Goal: Check status: Check status

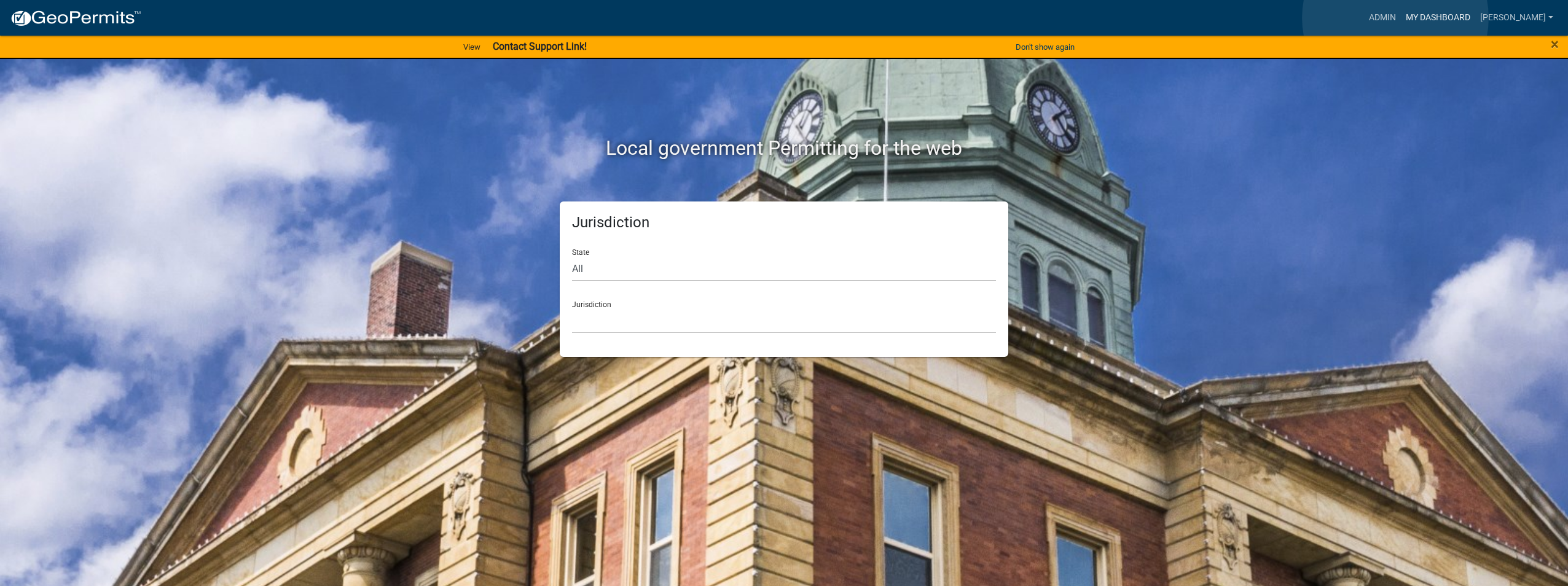
click at [1401, 18] on link "My Dashboard" at bounding box center [1438, 17] width 74 height 23
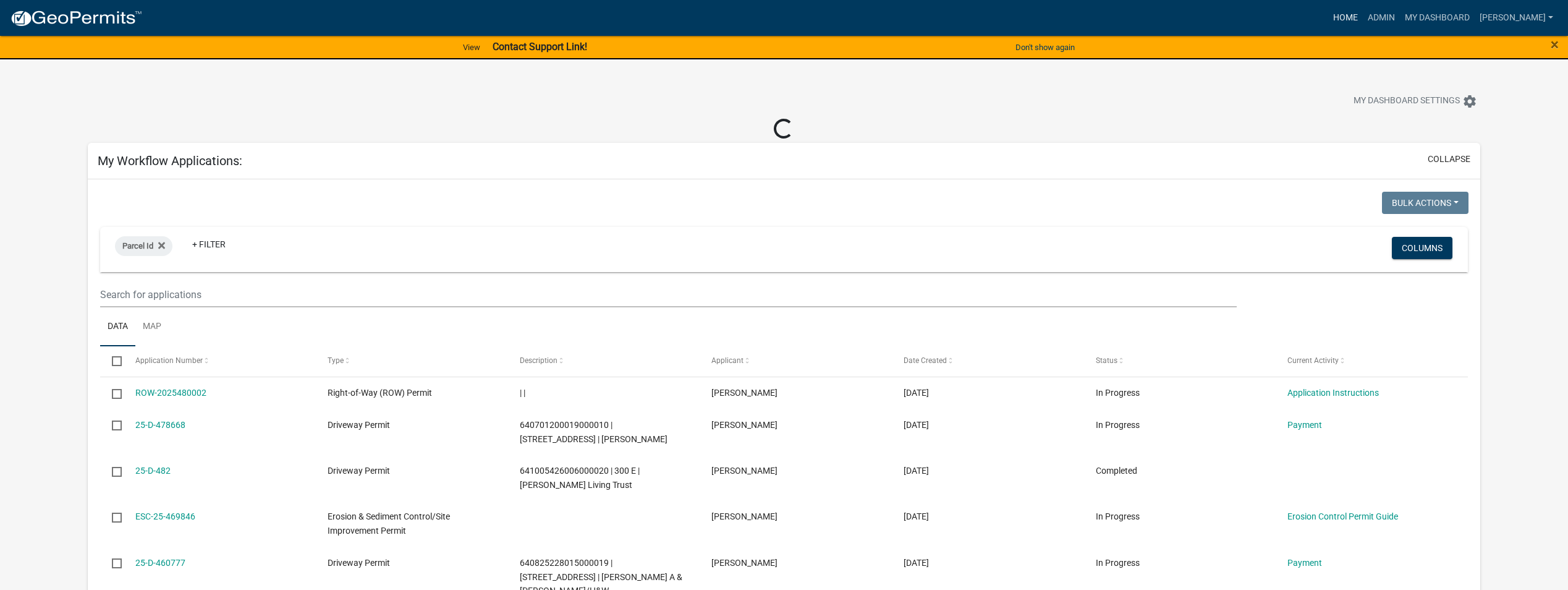
click at [1328, 20] on link "Home" at bounding box center [1345, 17] width 35 height 23
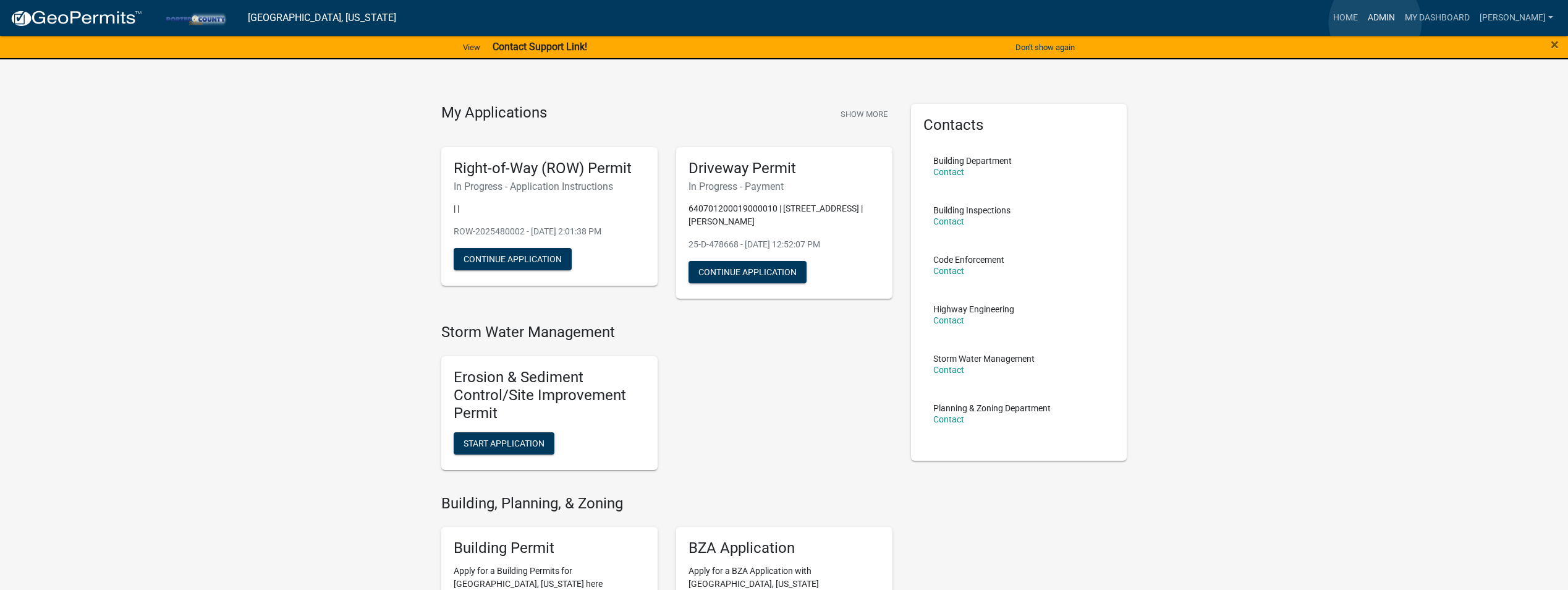
click at [1375, 23] on link "Admin" at bounding box center [1381, 17] width 37 height 23
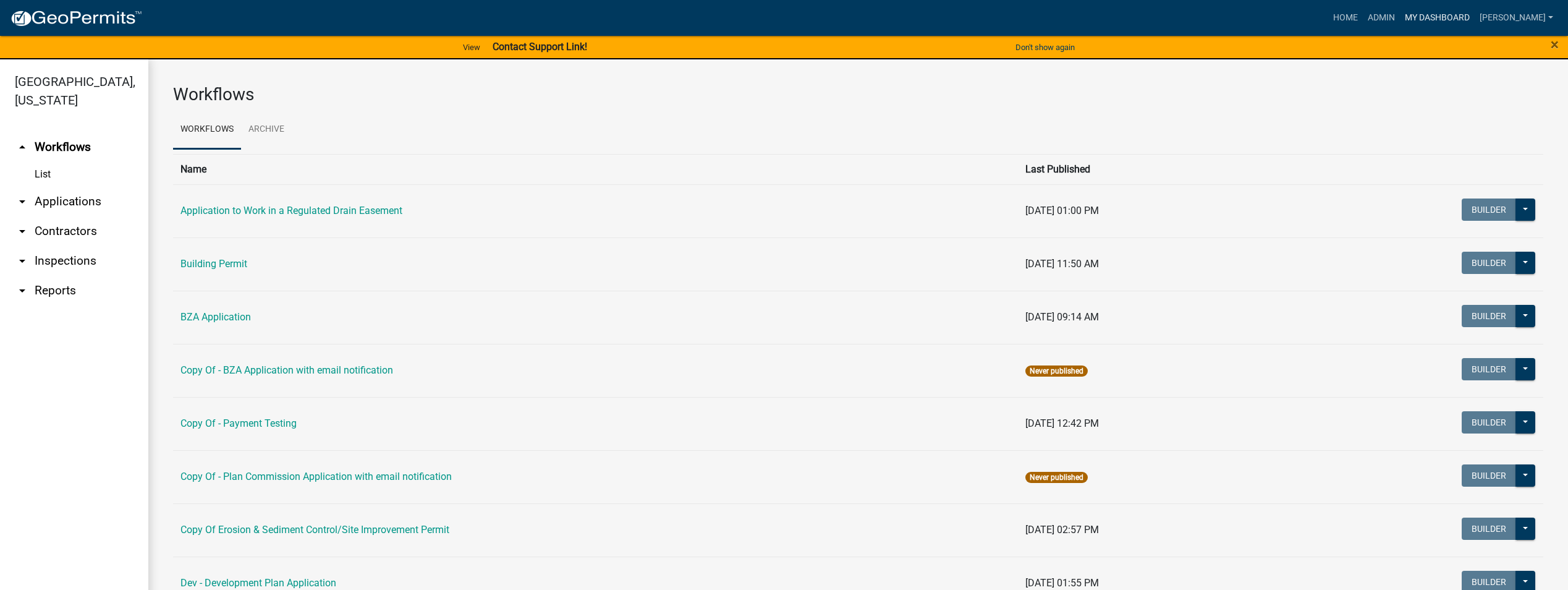
click at [1413, 23] on link "My Dashboard" at bounding box center [1437, 17] width 75 height 23
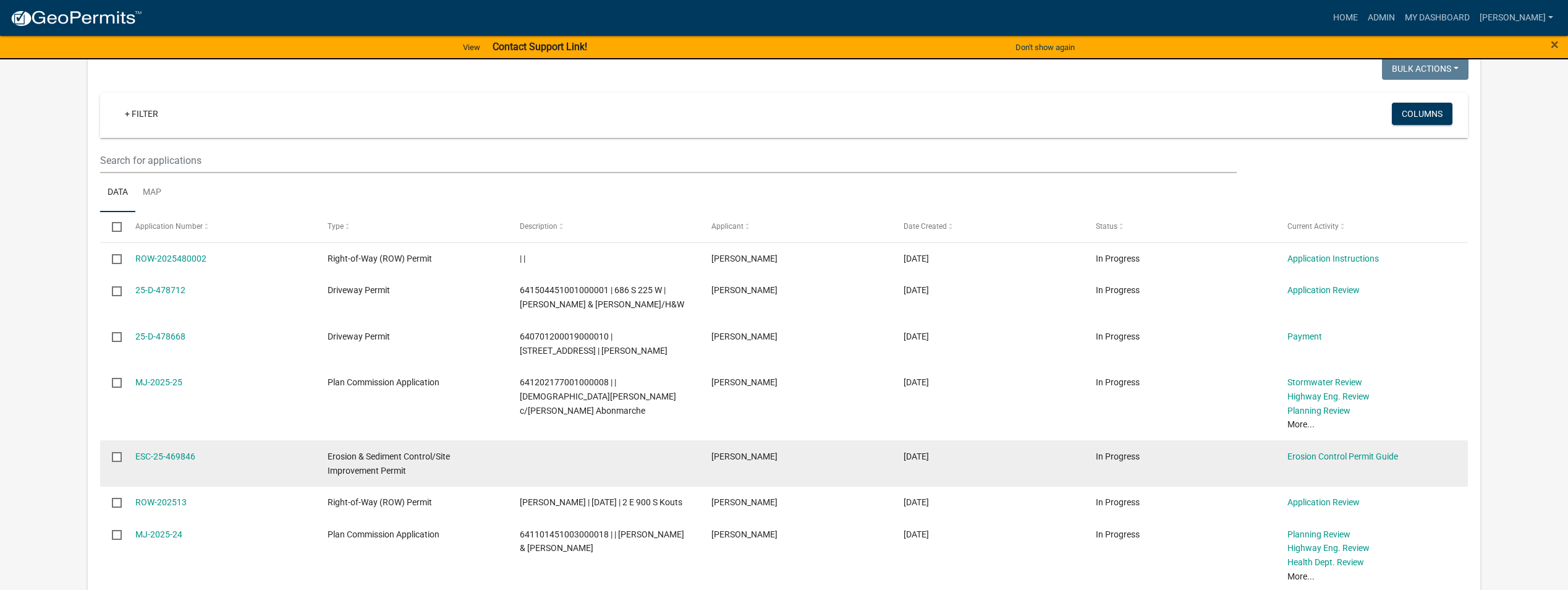
scroll to position [1050, 0]
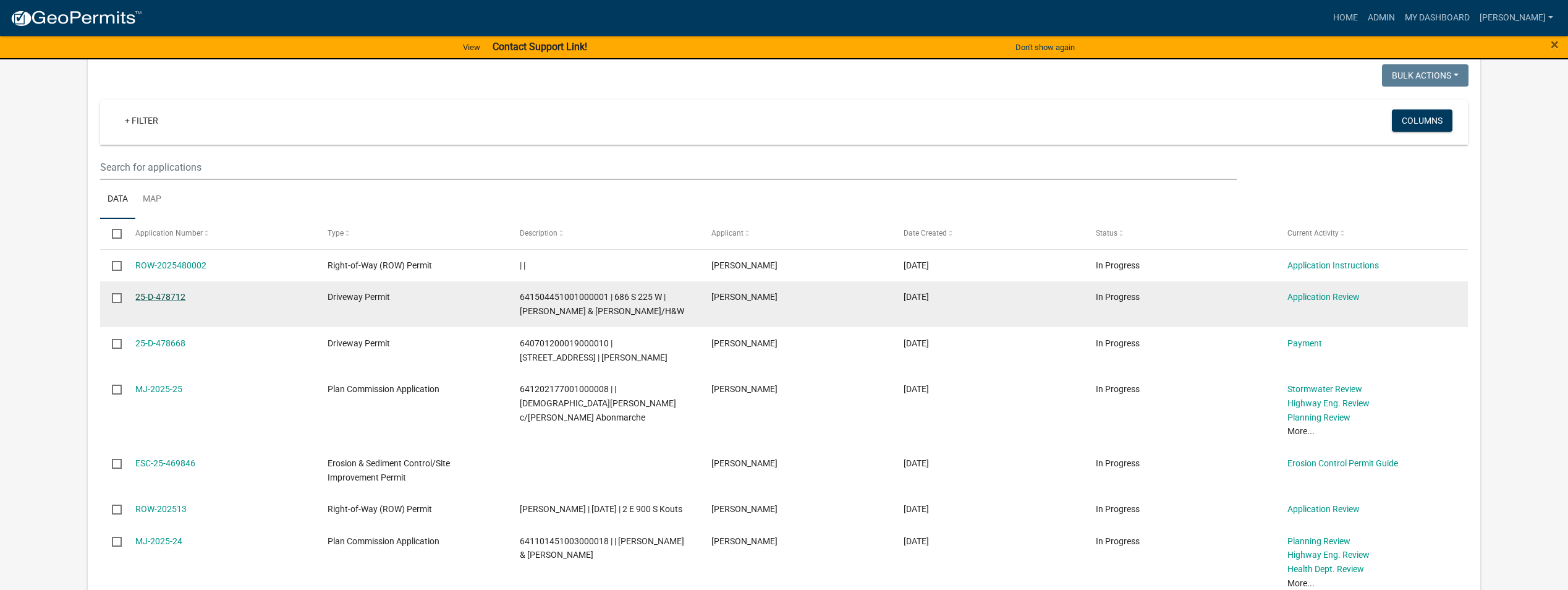
click at [159, 292] on link "25-D-478712" at bounding box center [160, 296] width 50 height 10
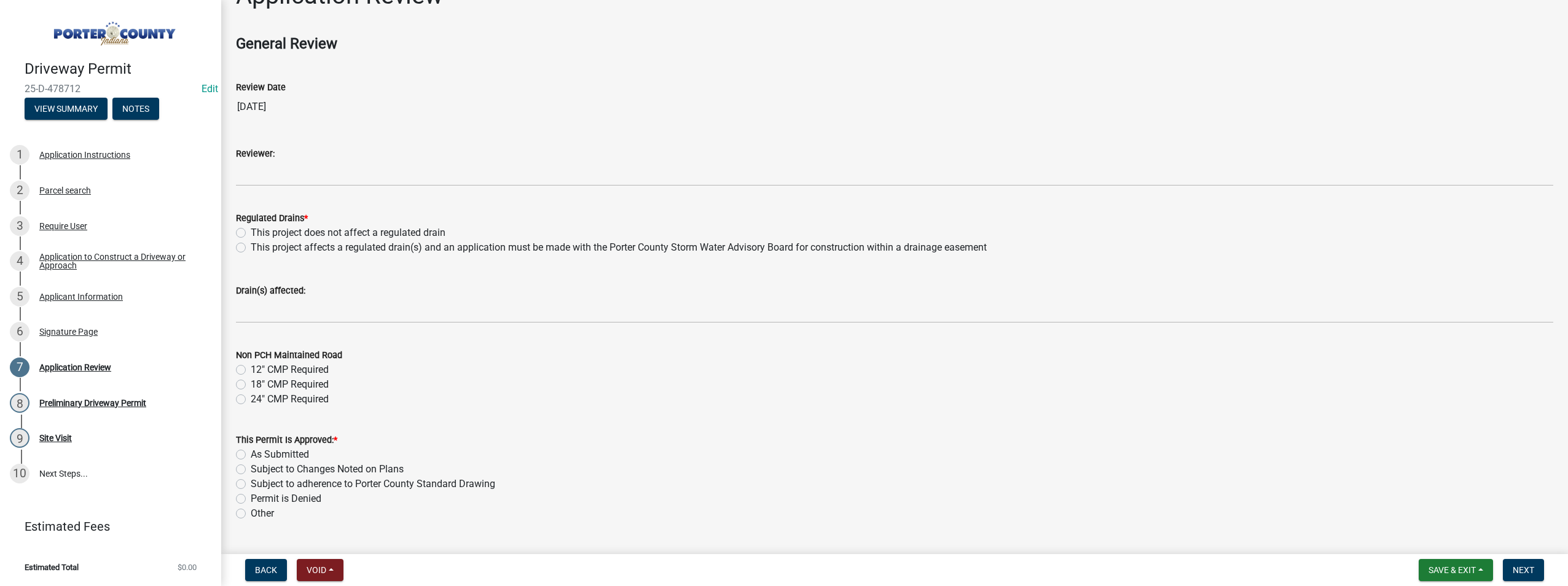
scroll to position [65, 0]
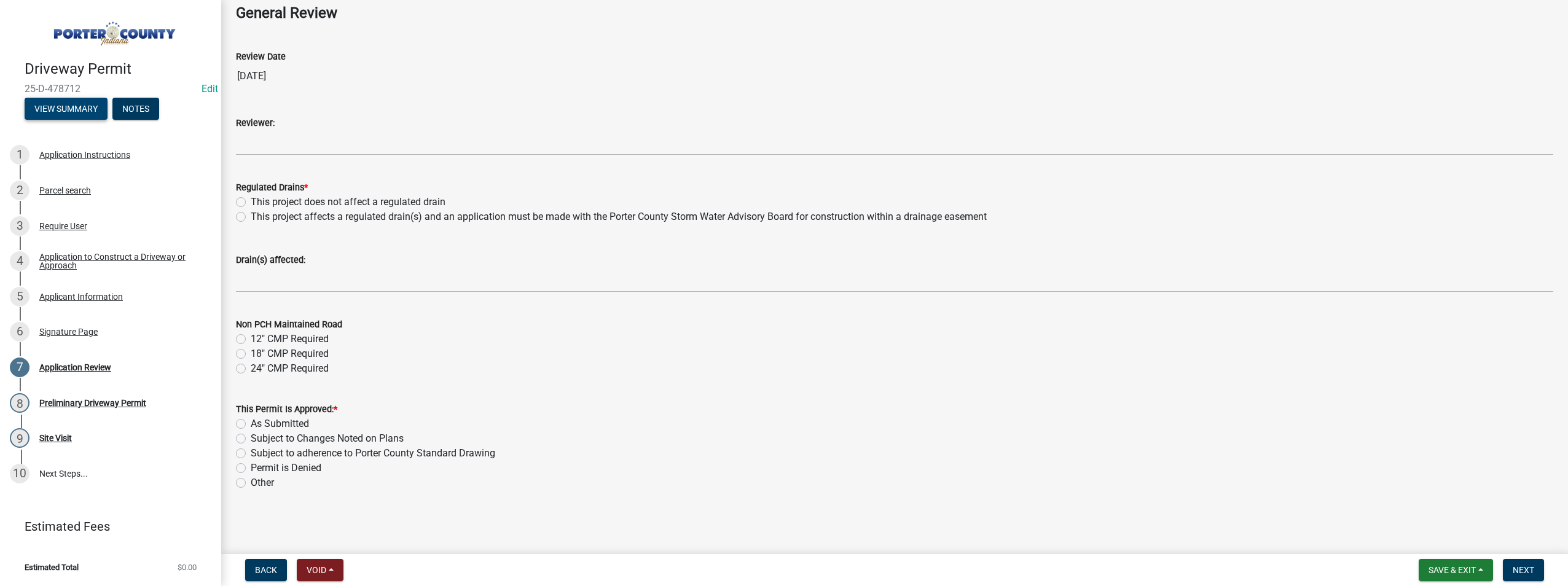
click at [38, 110] on button "View Summary" at bounding box center [66, 108] width 83 height 22
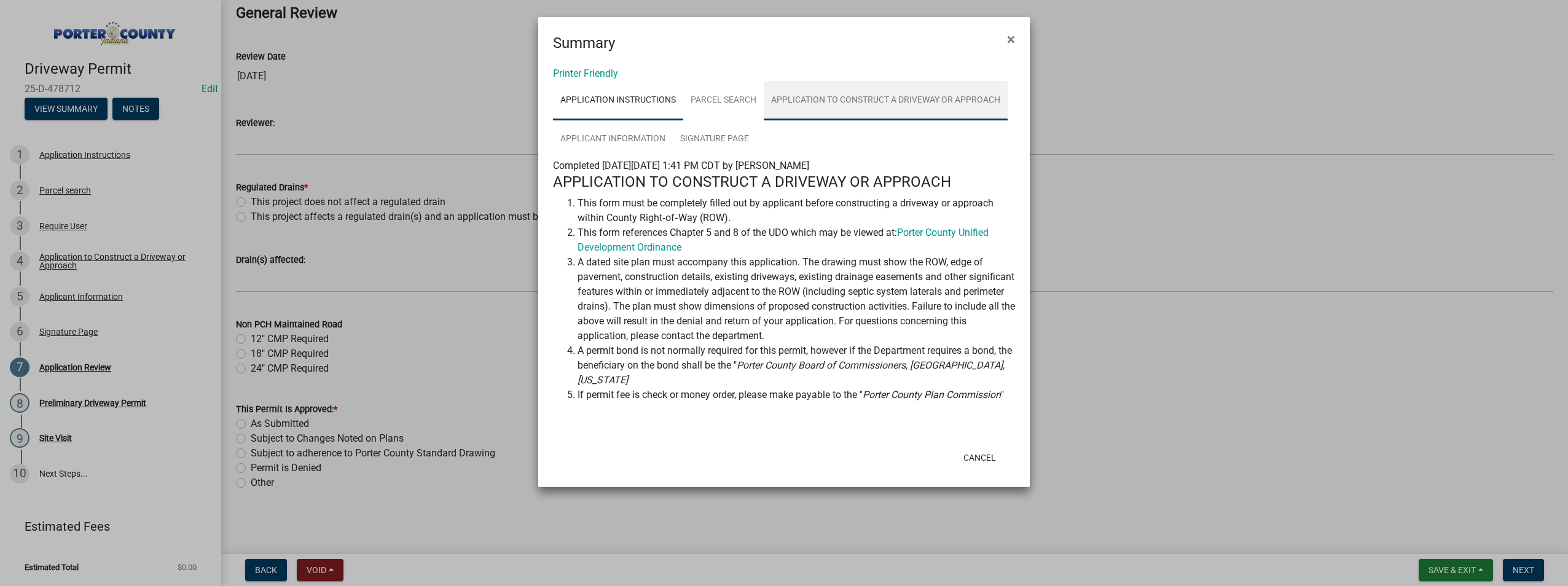
click at [877, 96] on link "Application to Construct a Driveway or Approach" at bounding box center [885, 101] width 244 height 40
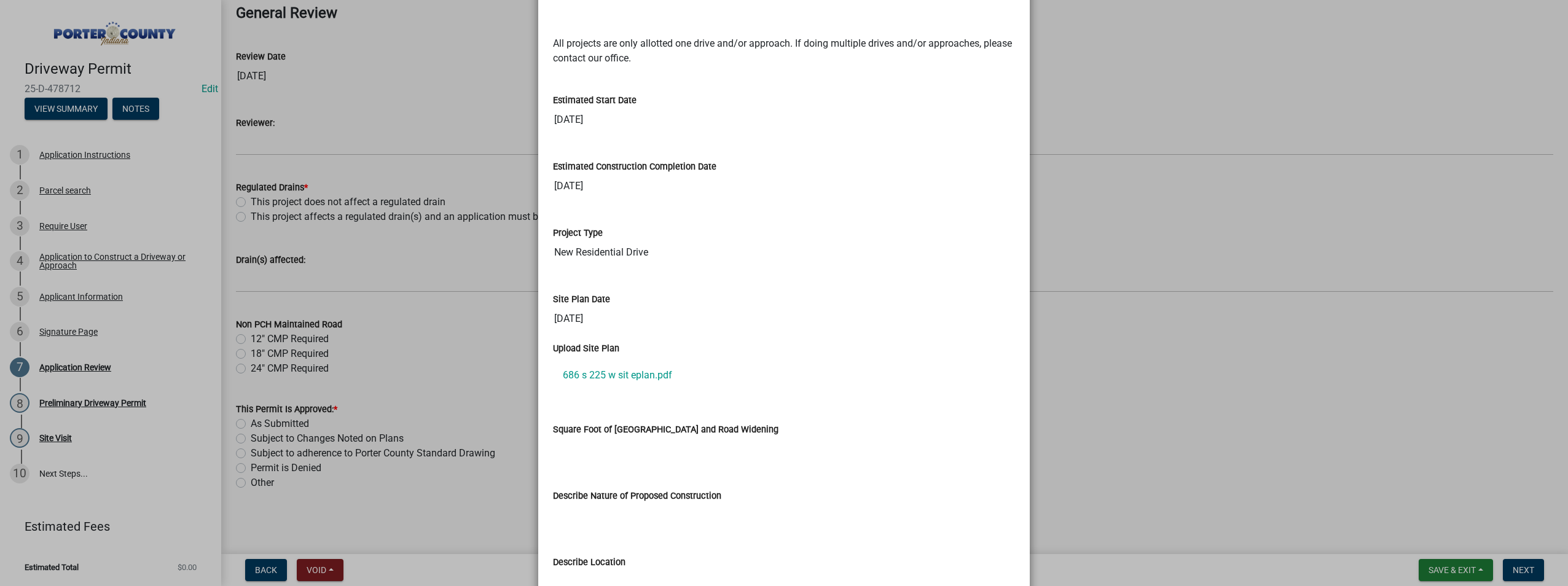
scroll to position [1167, 0]
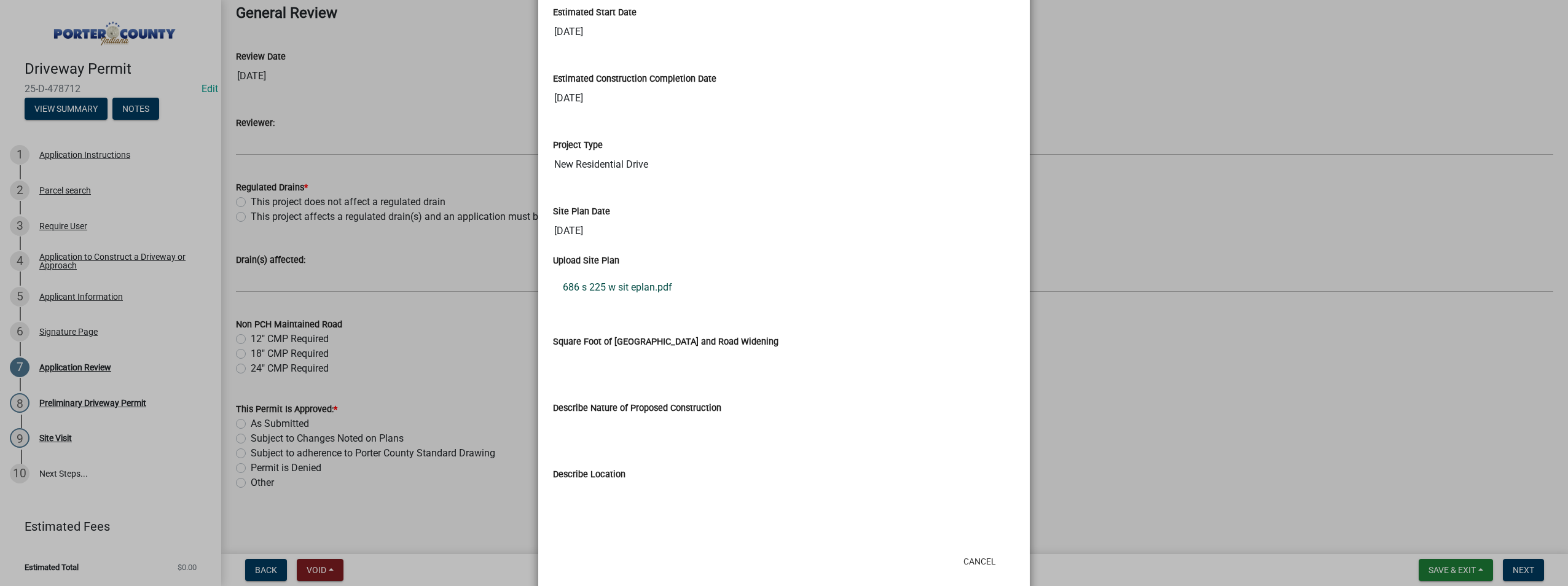
click at [614, 284] on link "686 s 225 w sit eplan.pdf" at bounding box center [784, 287] width 462 height 29
